Goal: Information Seeking & Learning: Learn about a topic

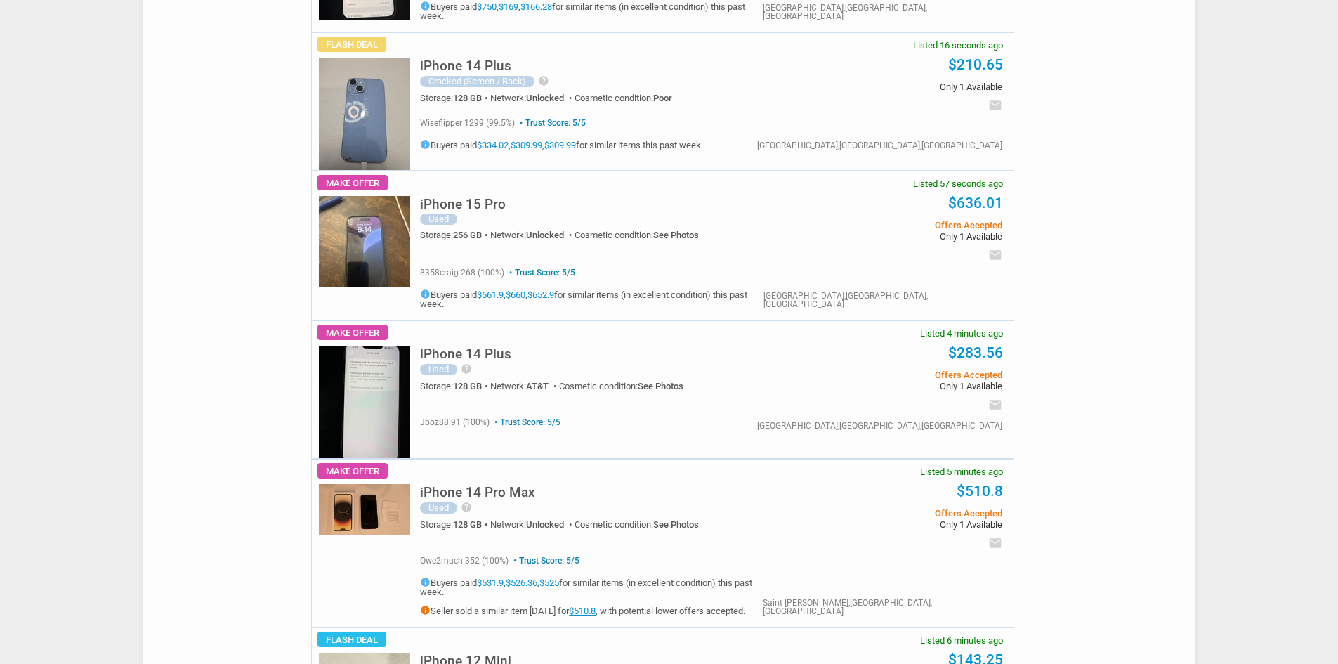
scroll to position [351, 0]
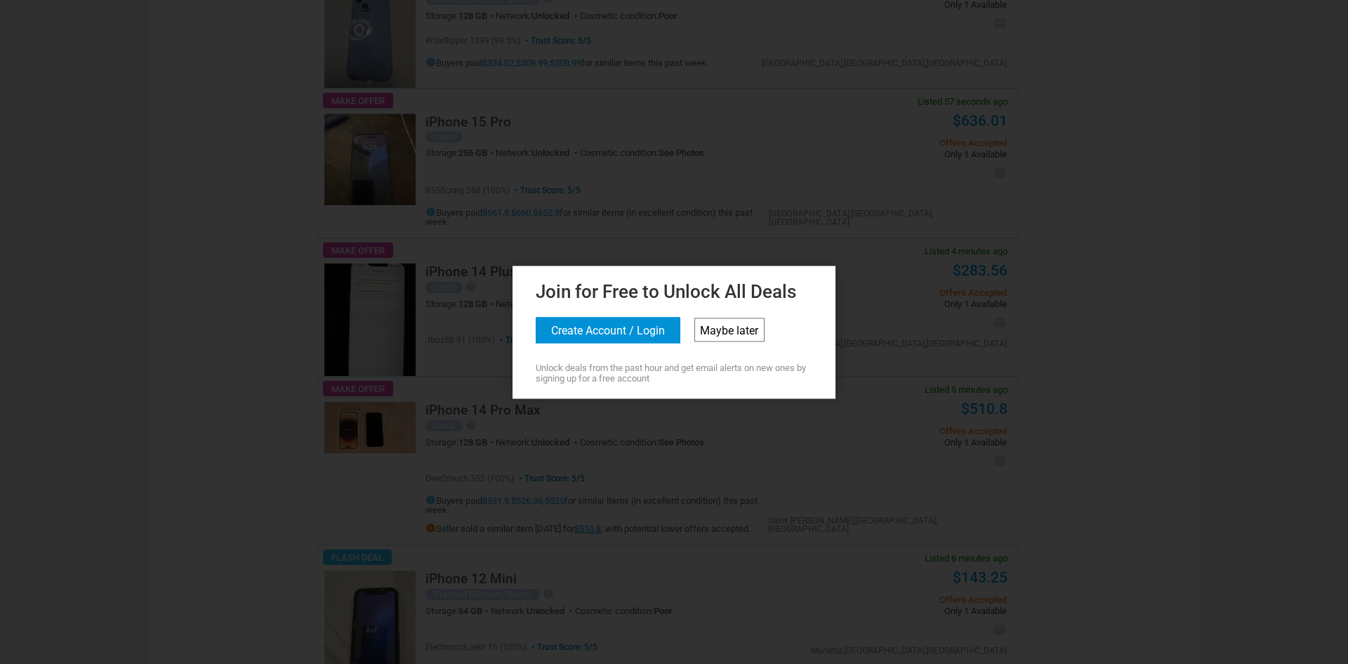
click at [735, 324] on link "Maybe later" at bounding box center [729, 329] width 70 height 24
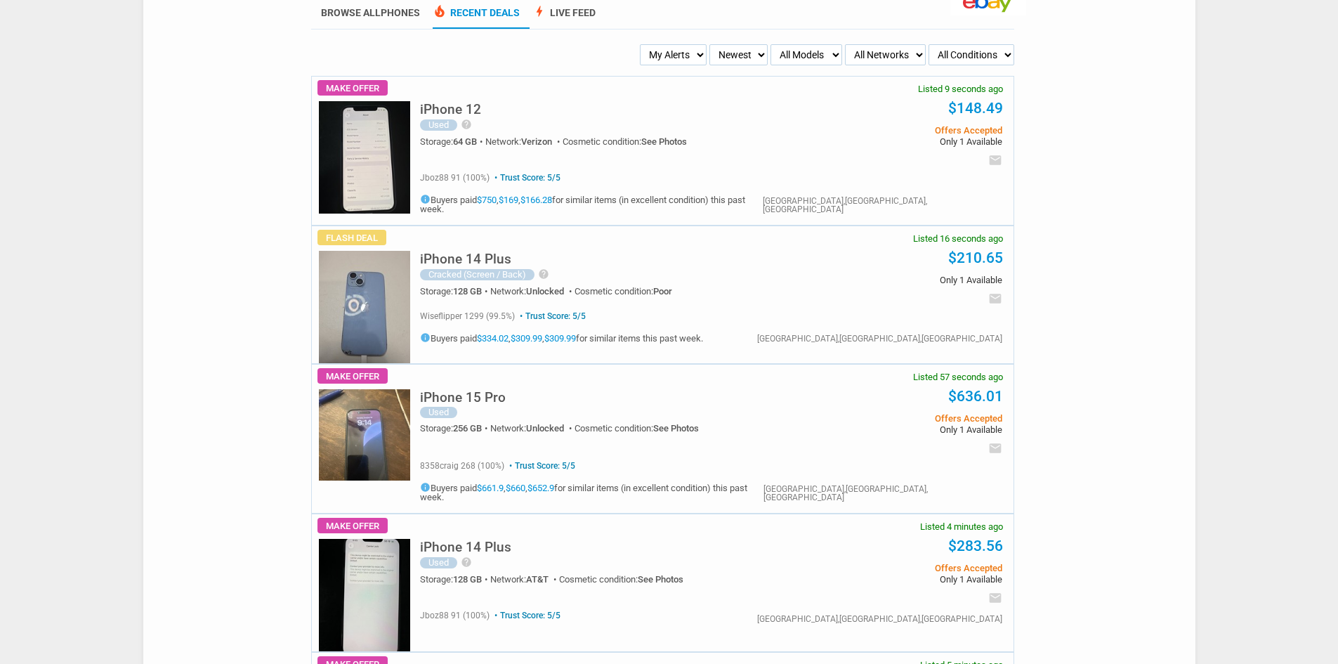
scroll to position [0, 0]
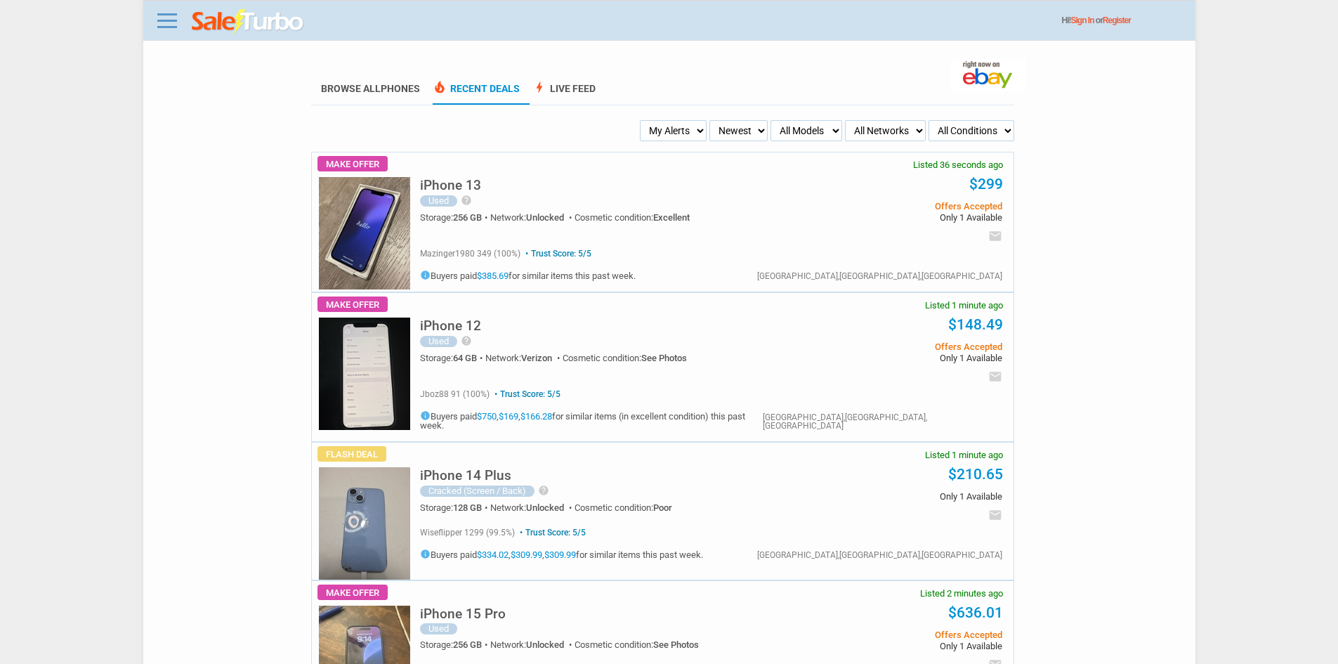
click at [159, 33] on div "Hi! Sign In or Register" at bounding box center [674, 21] width 1042 height 26
click at [171, 22] on link at bounding box center [167, 20] width 28 height 22
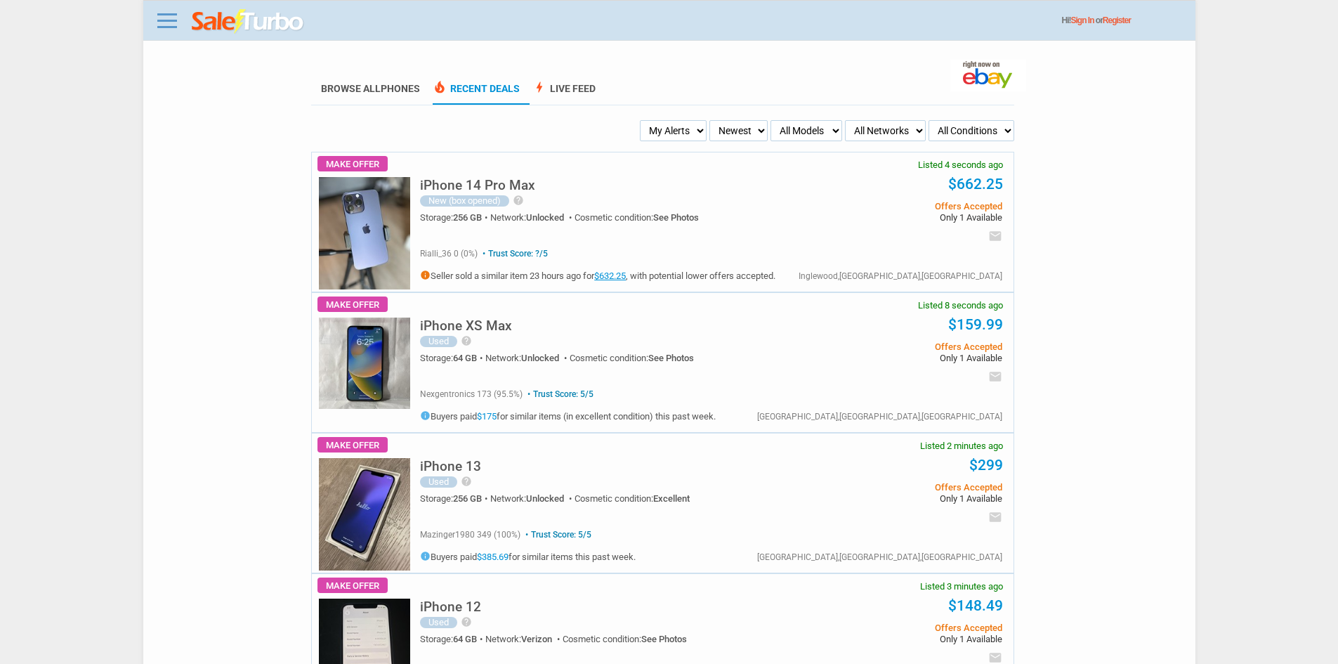
click at [386, 238] on img at bounding box center [364, 233] width 91 height 112
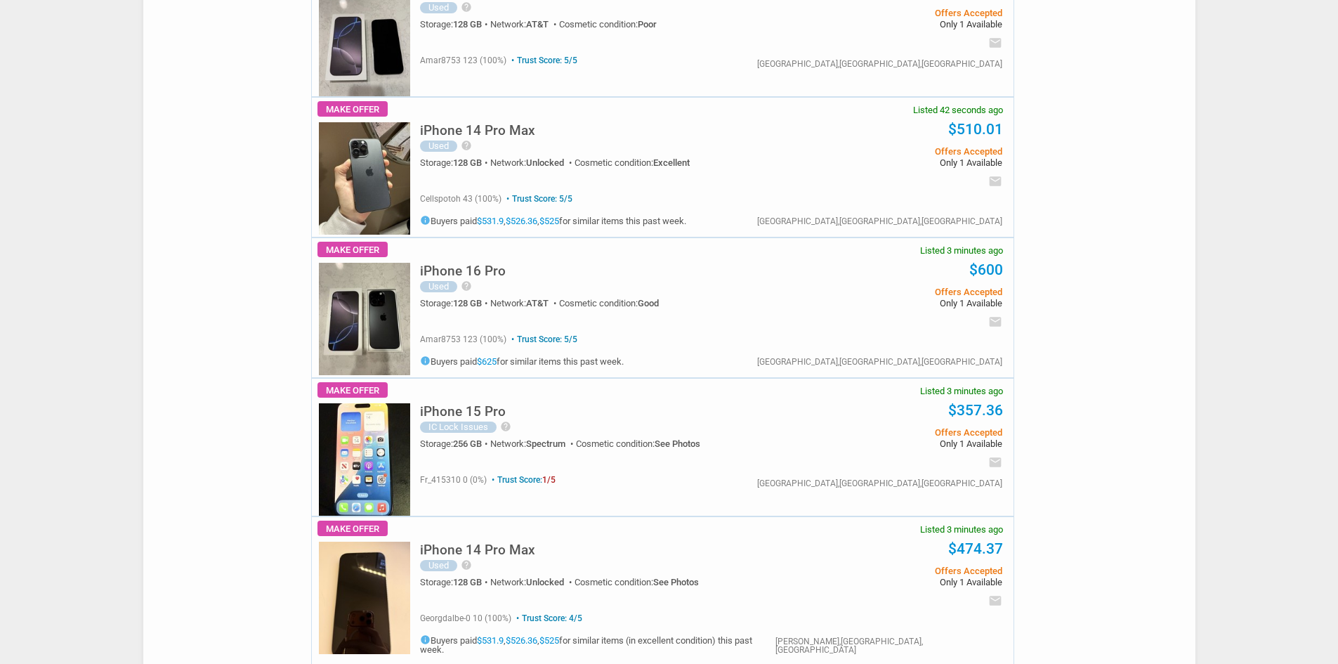
scroll to position [351, 0]
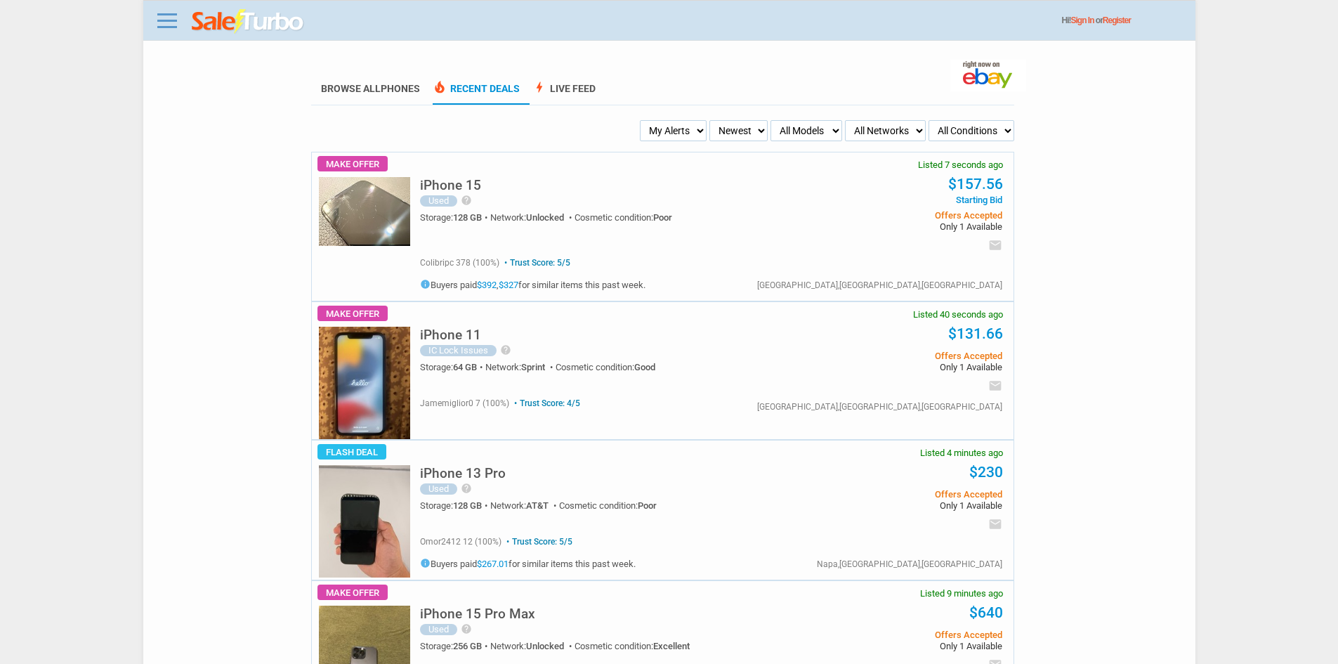
click at [698, 122] on select "My Alerts All Deals BIN Only w/ Offers Only" at bounding box center [673, 130] width 67 height 21
select select "flash_bin"
click at [644, 121] on select "My Alerts All Deals BIN Only w/ Offers Only" at bounding box center [673, 130] width 67 height 21
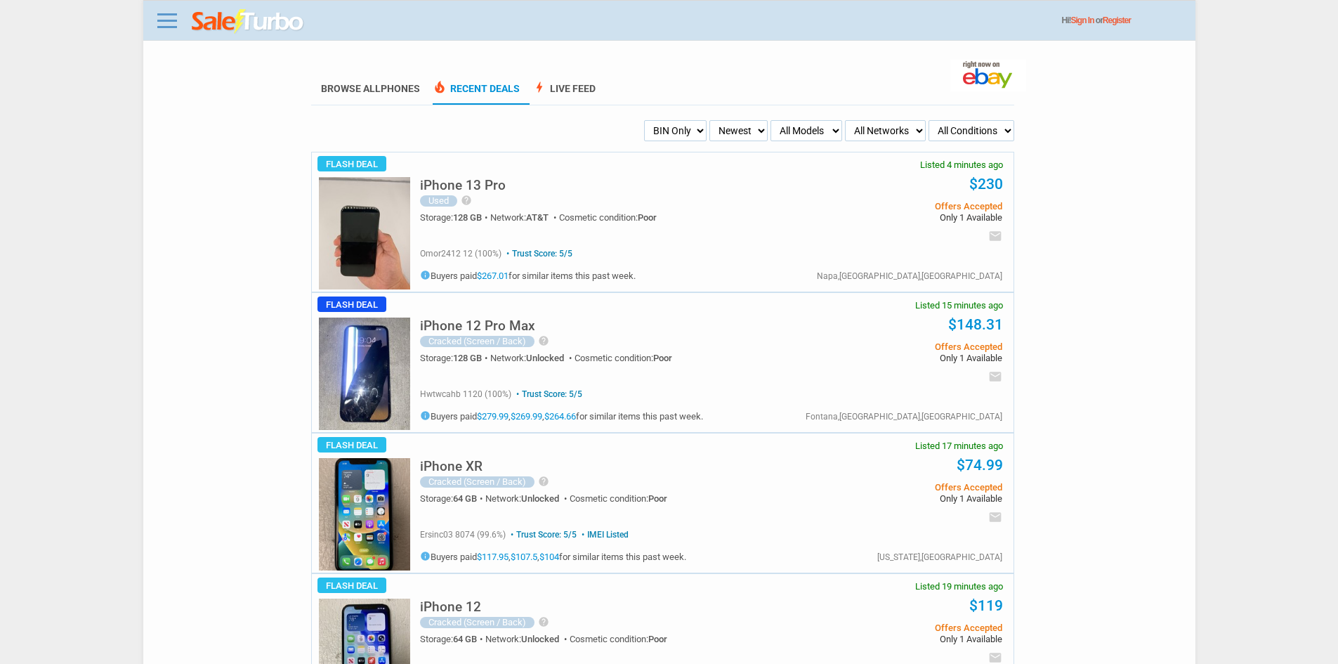
click at [378, 79] on li "Browse All Phones" at bounding box center [370, 89] width 119 height 31
click at [376, 89] on link "Browse All Phones" at bounding box center [370, 94] width 99 height 22
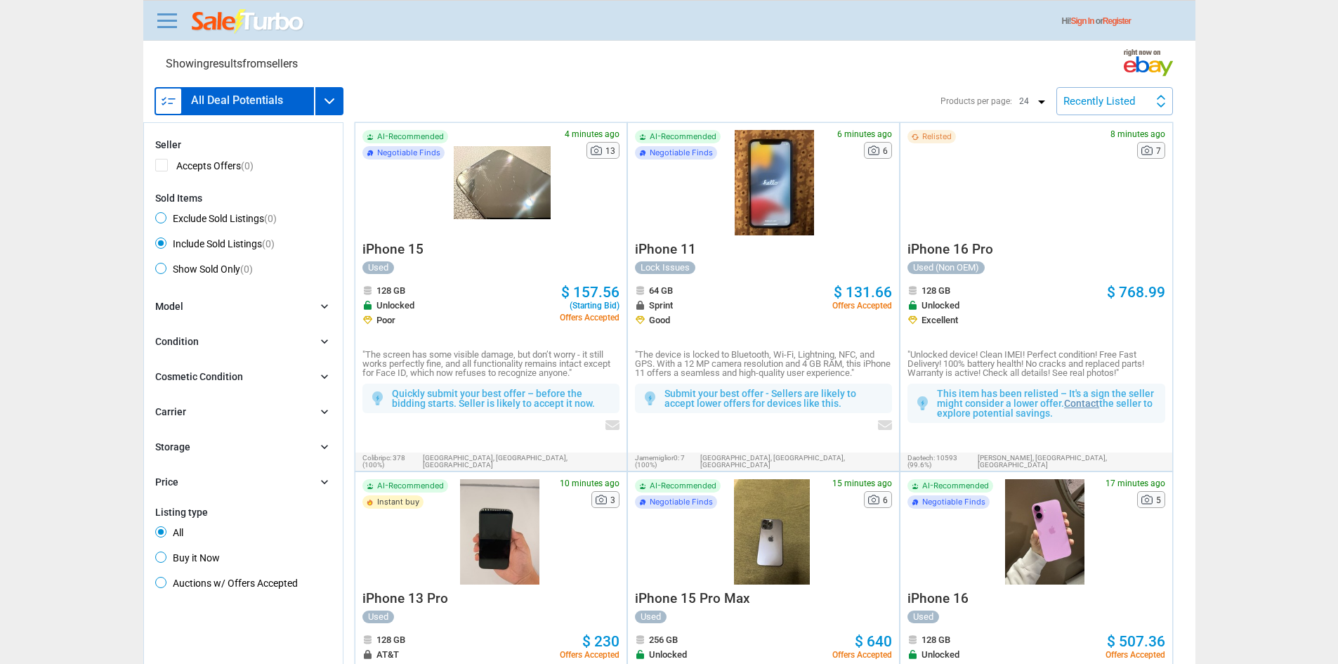
click at [1094, 14] on p "Hi! Sign In or Register" at bounding box center [1128, 17] width 133 height 18
click at [1094, 18] on link "Sign In" at bounding box center [1082, 21] width 23 height 10
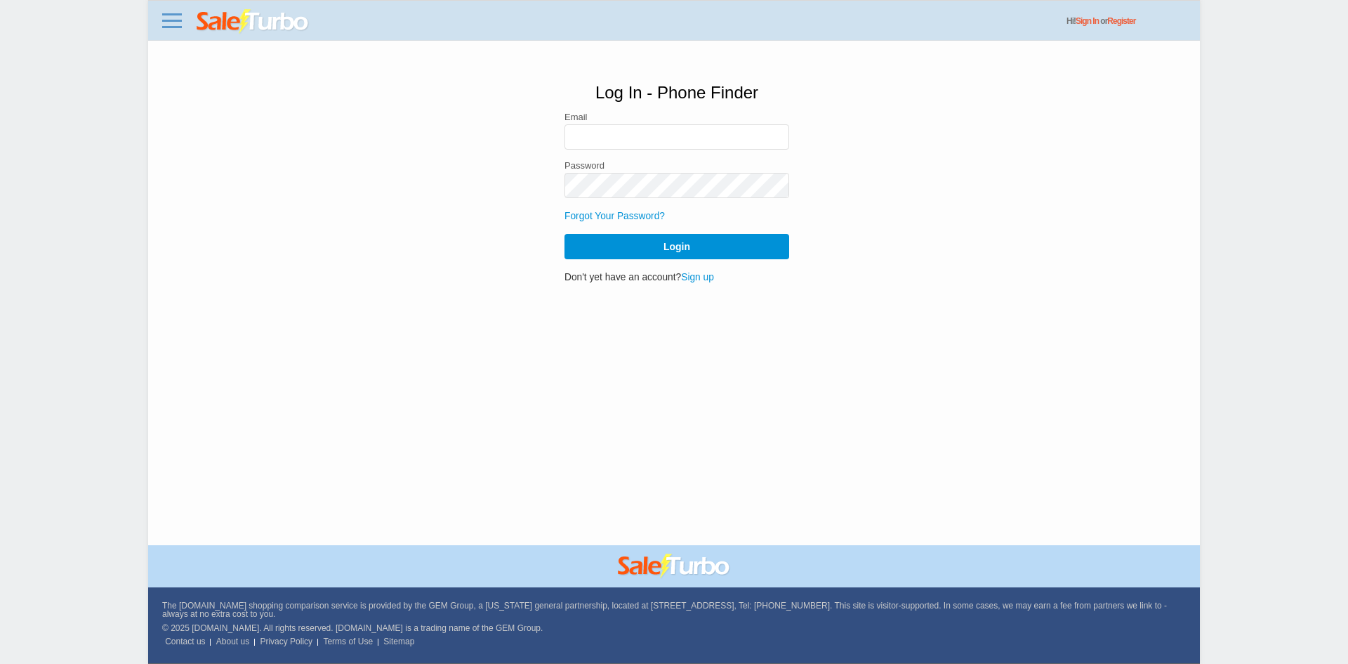
click at [1094, 25] on link "Sign In" at bounding box center [1087, 21] width 23 height 10
click at [663, 136] on input "email" at bounding box center [677, 136] width 225 height 25
type input "recapsmov49@gmail.com"
click at [691, 285] on div "Log In - Phone Finder Email recapsmov49@gmail.com Password Forgot Your Password…" at bounding box center [677, 184] width 1018 height 256
click at [694, 282] on link "Sign up" at bounding box center [697, 277] width 33 height 11
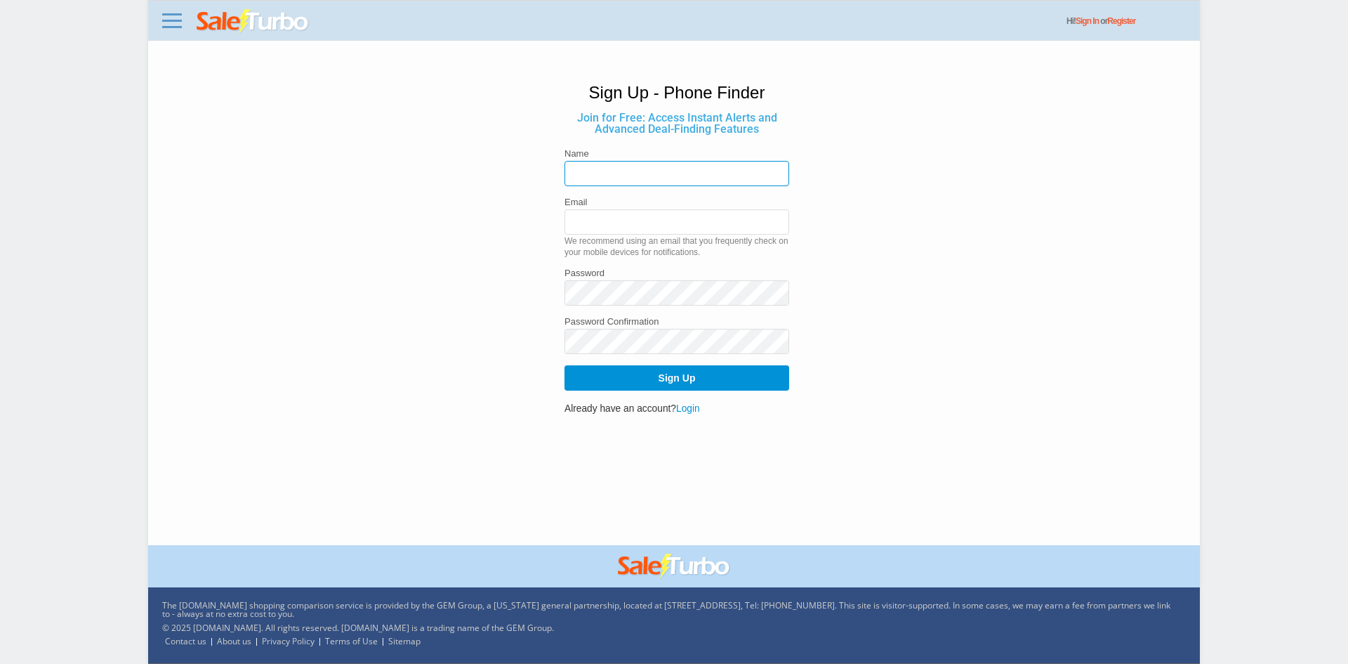
click at [630, 171] on input "text" at bounding box center [677, 173] width 225 height 25
click at [1076, 21] on span "Hi!" at bounding box center [1071, 21] width 9 height 10
click at [1076, 22] on span "Hi!" at bounding box center [1071, 21] width 9 height 10
click at [1099, 25] on link "Sign In" at bounding box center [1087, 21] width 23 height 10
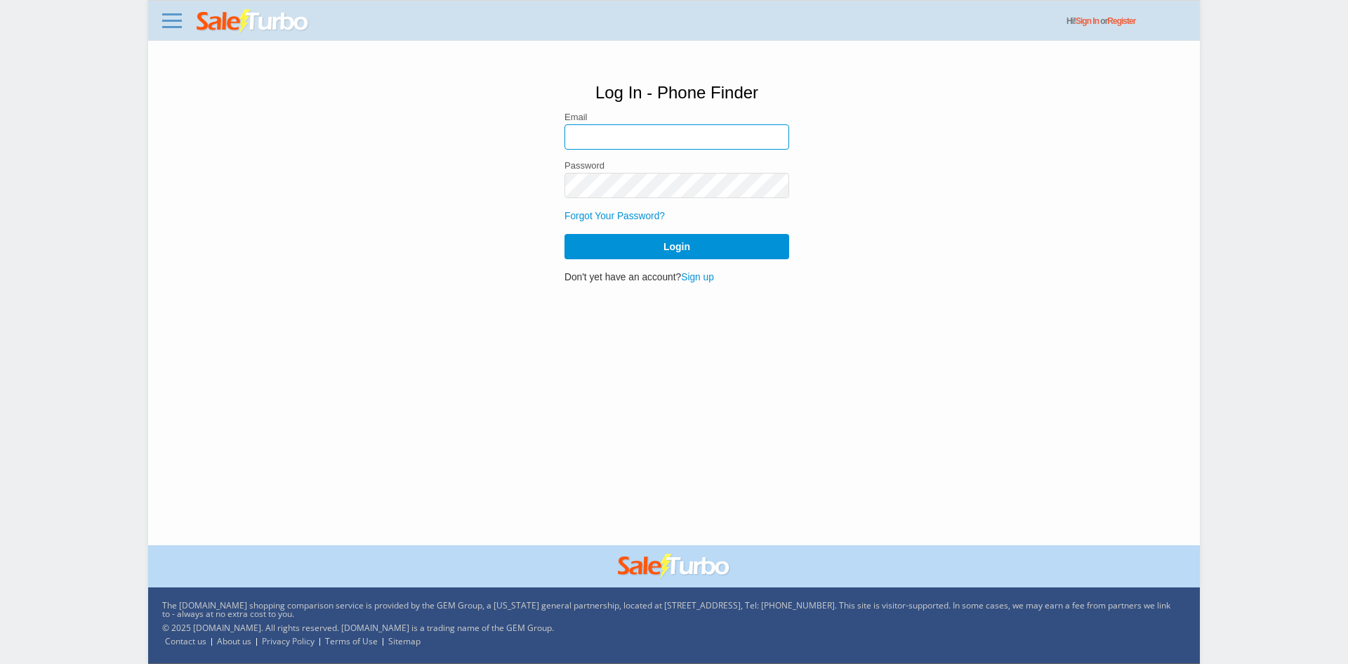
click at [619, 143] on input "email" at bounding box center [677, 136] width 225 height 25
click at [162, 18] on link at bounding box center [172, 20] width 28 height 22
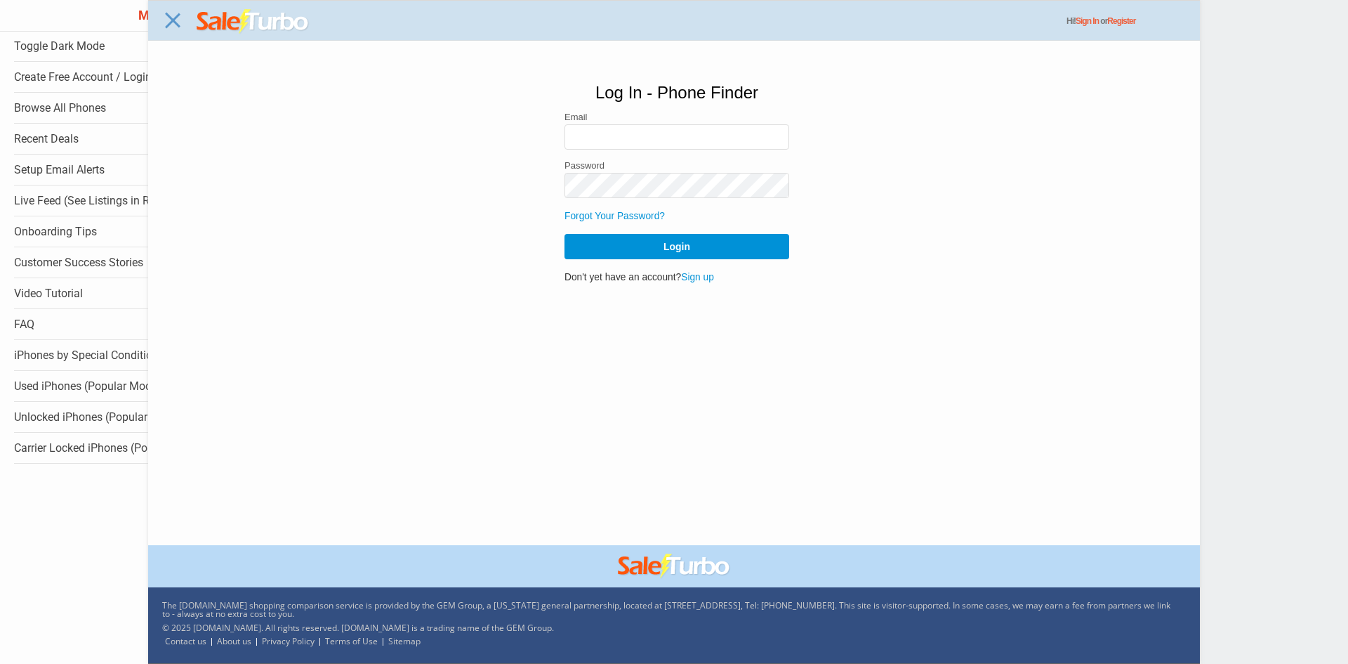
click at [268, 34] on div "Close menu" at bounding box center [674, 332] width 1348 height 664
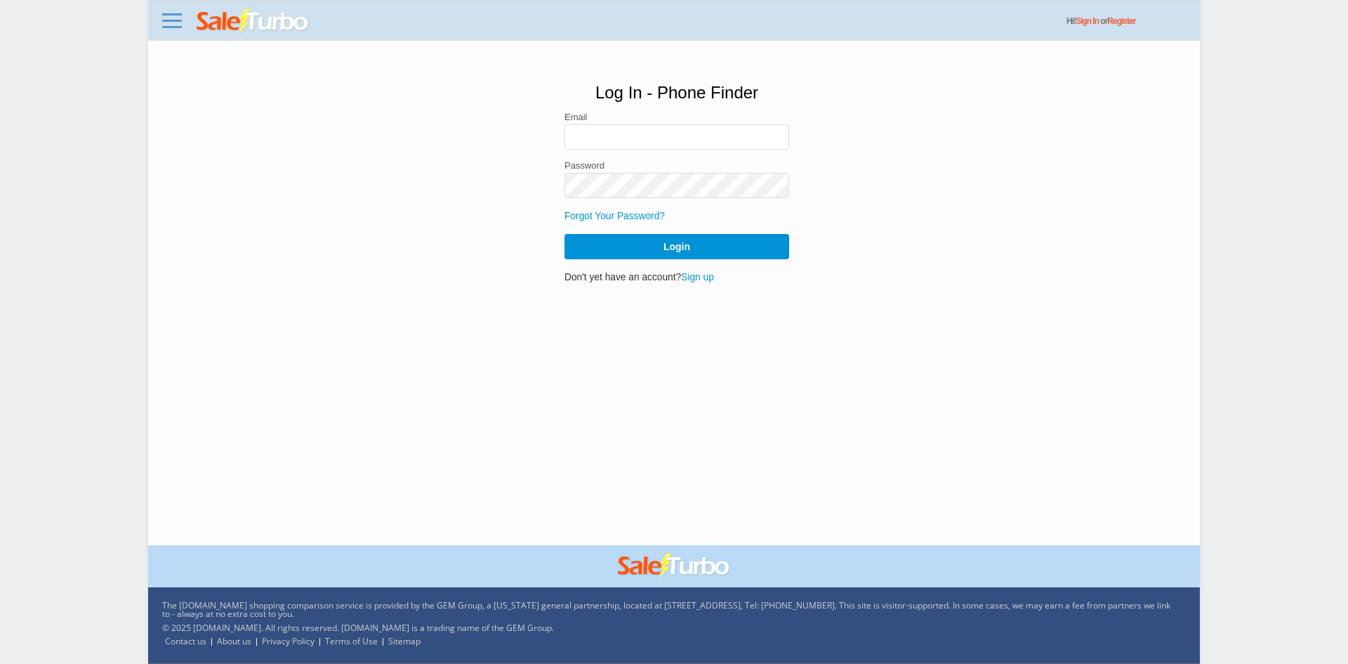
click at [294, 17] on img at bounding box center [253, 21] width 113 height 25
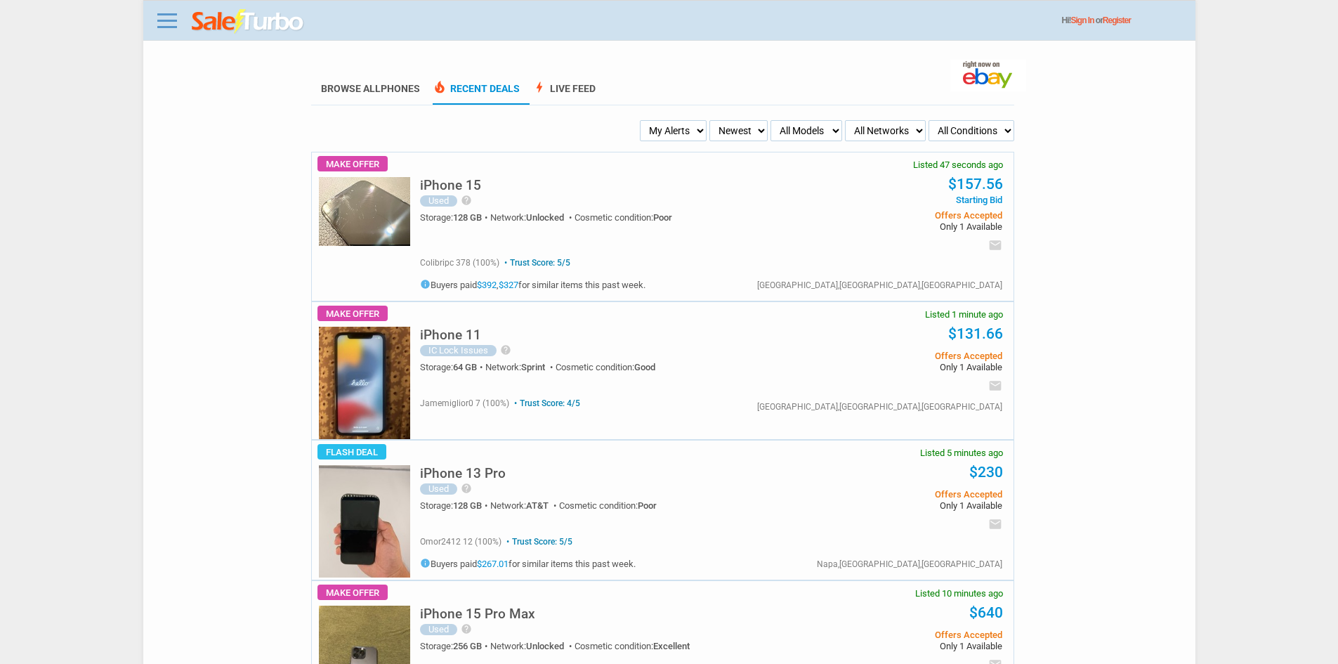
click at [359, 89] on link "Browse All Phones" at bounding box center [370, 94] width 99 height 22
click at [647, 124] on select "My Alerts All Deals BIN Only w/ Offers Only" at bounding box center [673, 130] width 67 height 21
click at [640, 121] on select "My Alerts All Deals BIN Only w/ Offers Only" at bounding box center [673, 130] width 67 height 21
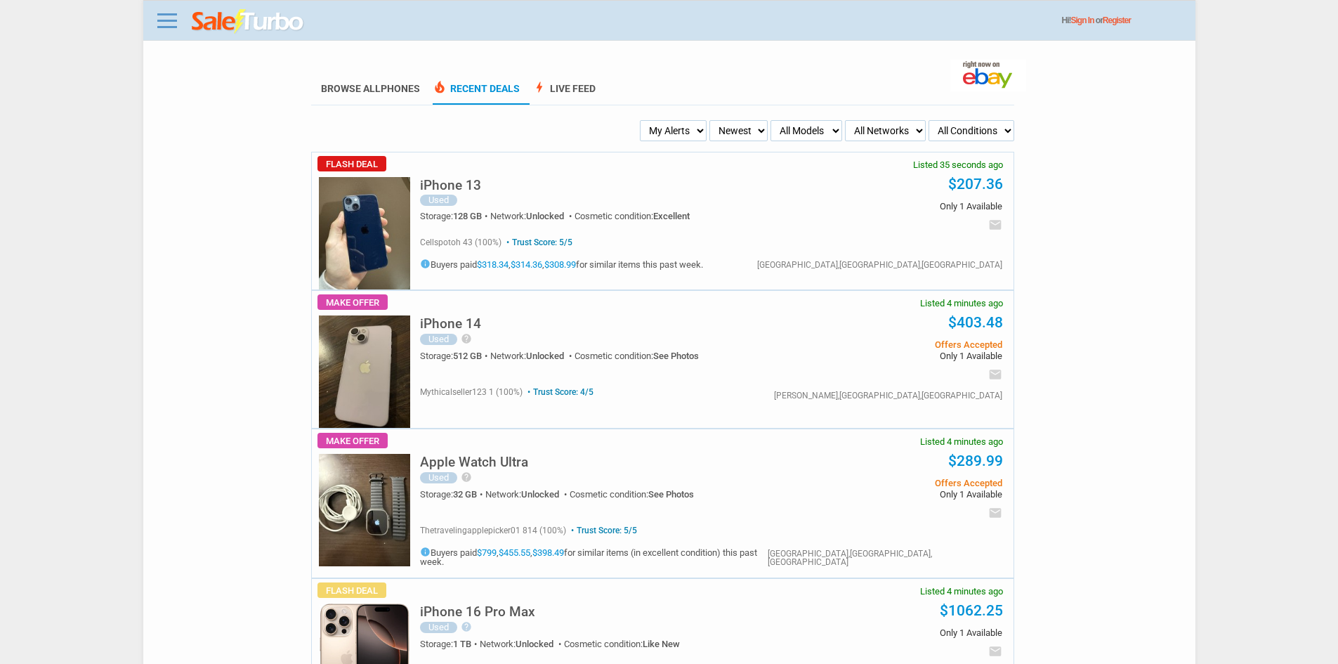
click at [505, 267] on link "$318.34" at bounding box center [493, 264] width 32 height 11
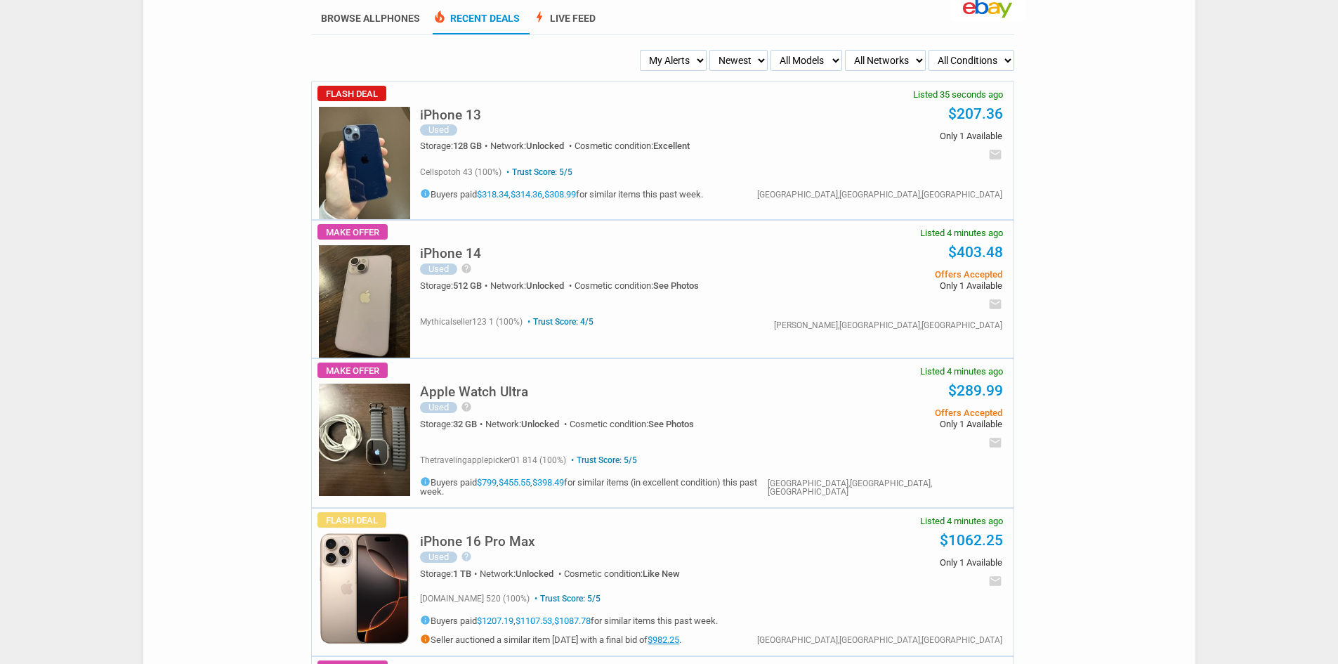
scroll to position [140, 0]
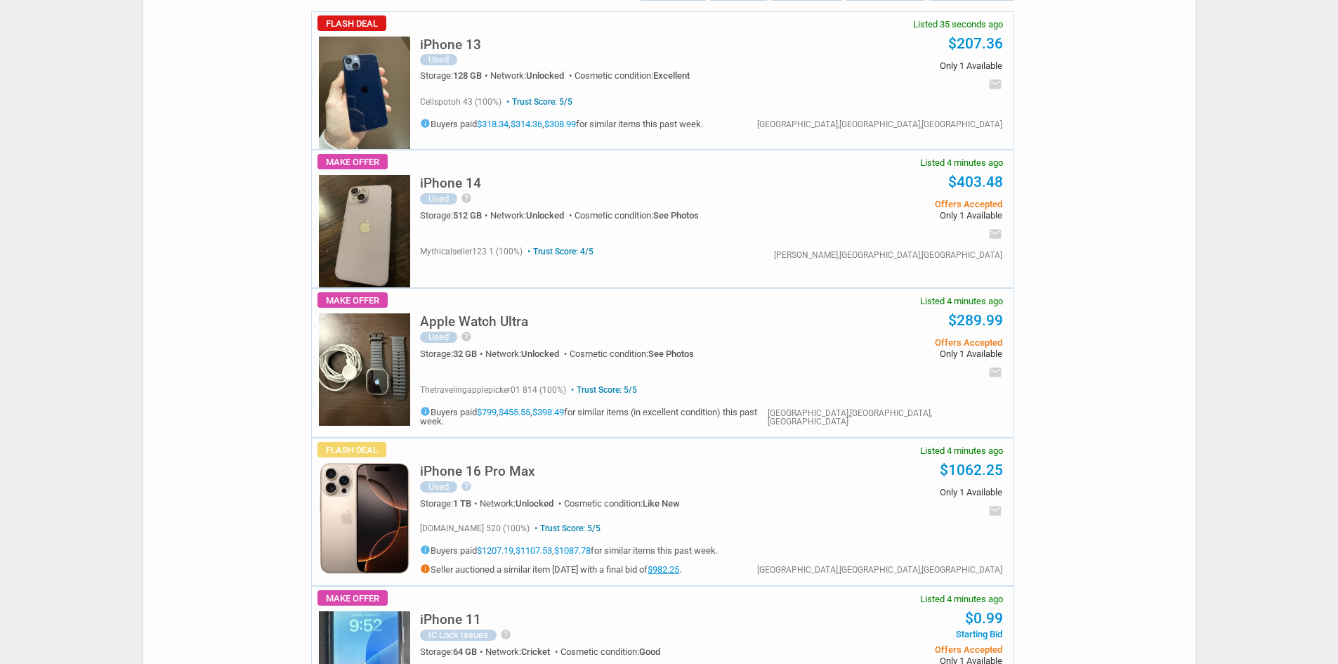
click at [367, 525] on img at bounding box center [364, 518] width 91 height 111
